Goal: Transaction & Acquisition: Purchase product/service

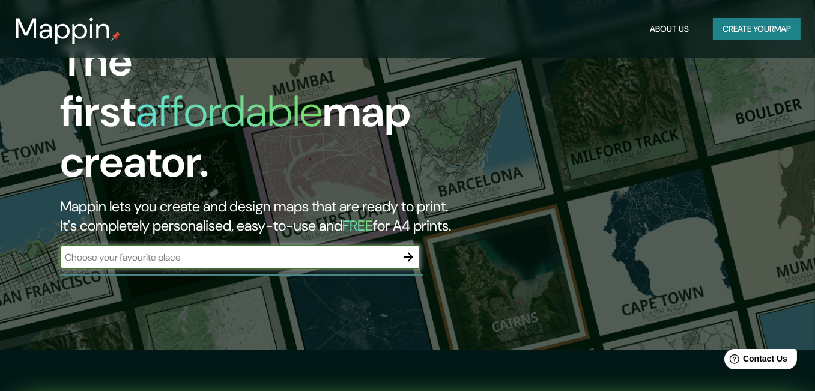
scroll to position [60, 0]
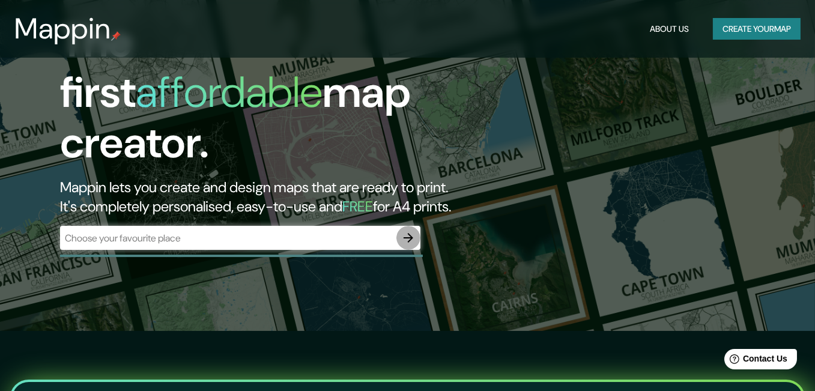
click at [410, 231] on icon "button" at bounding box center [408, 238] width 14 height 14
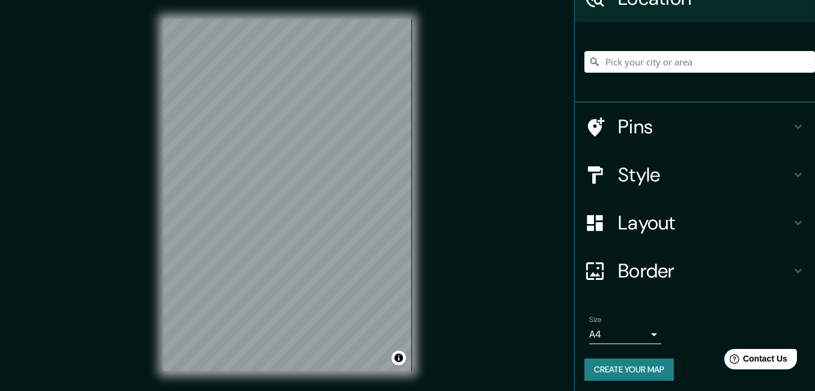
scroll to position [67, 0]
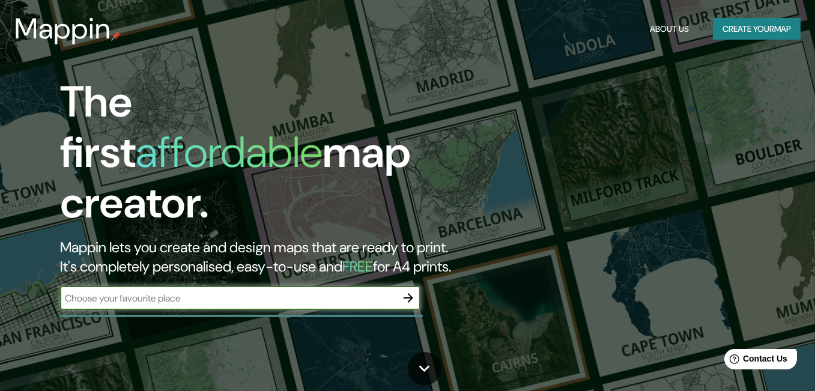
click at [745, 38] on button "Create your map" at bounding box center [757, 29] width 88 height 22
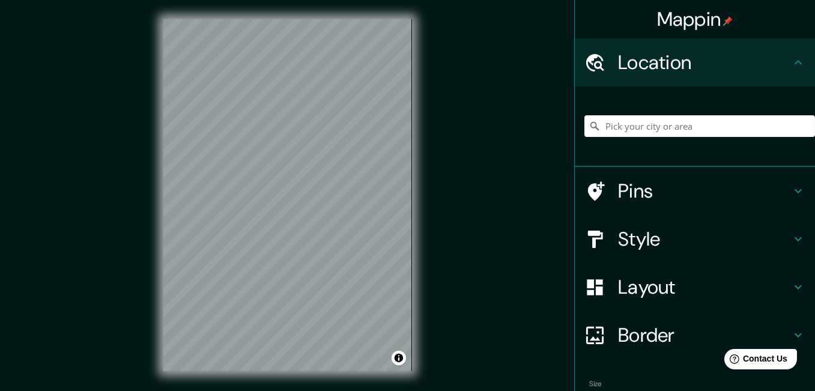
click at [791, 59] on icon at bounding box center [798, 62] width 14 height 14
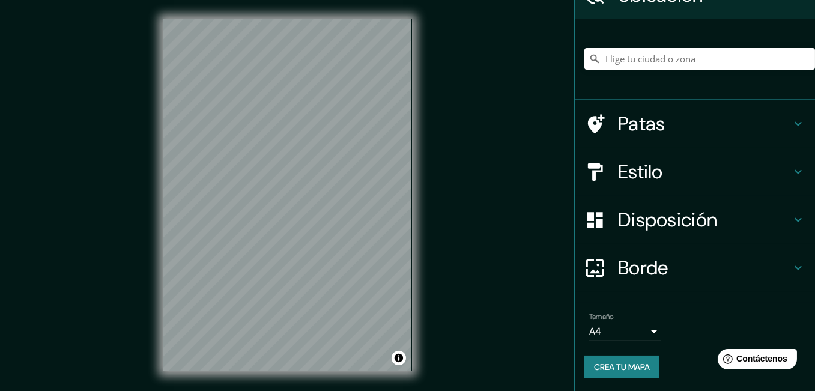
click at [452, 195] on div "Mappin Ubicación Patas Estilo Disposición Borde Elige un borde. Consejo : puede…" at bounding box center [407, 205] width 815 height 410
click at [414, 146] on div "© Mapbox © OpenStreetMap Mejorar este mapa" at bounding box center [287, 195] width 287 height 390
click at [492, 194] on div "Mappin Ubicación Patas Estilo Disposición Borde Elige un borde. Consejo : puede…" at bounding box center [407, 205] width 815 height 410
click at [420, 220] on div "© Mapbox © OpenStreetMap Mejorar este mapa" at bounding box center [287, 195] width 287 height 390
